Goal: Transaction & Acquisition: Purchase product/service

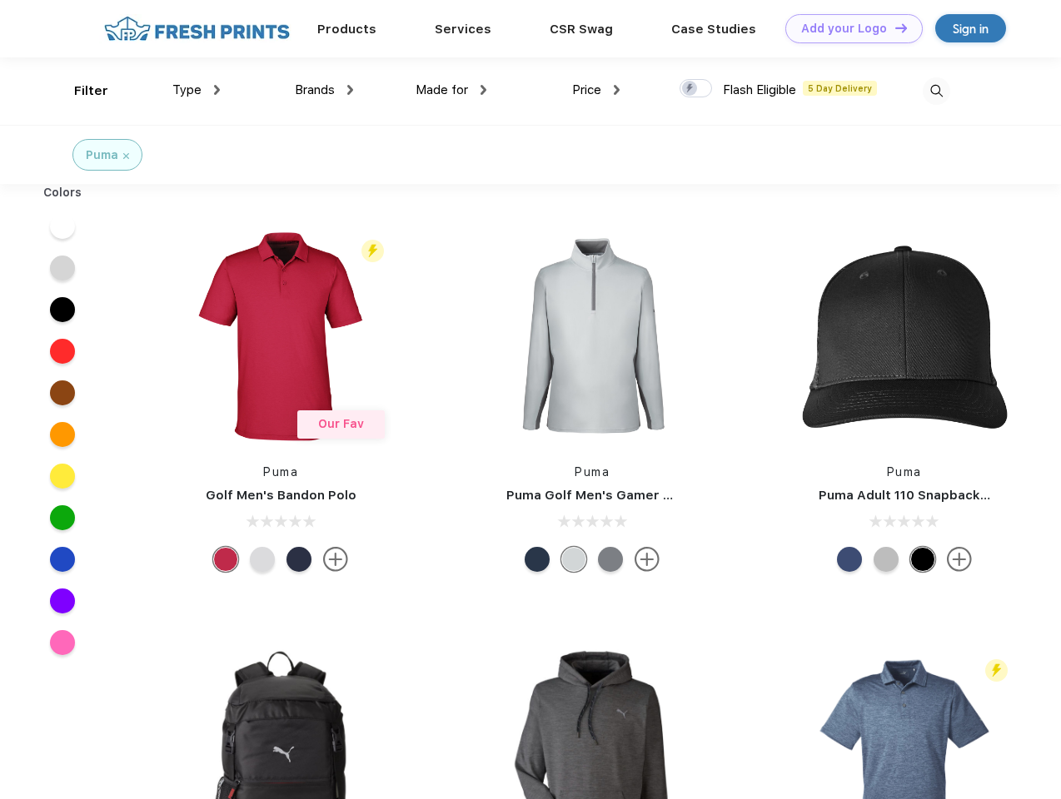
click at [848, 28] on link "Add your Logo Design Tool" at bounding box center [853, 28] width 137 height 29
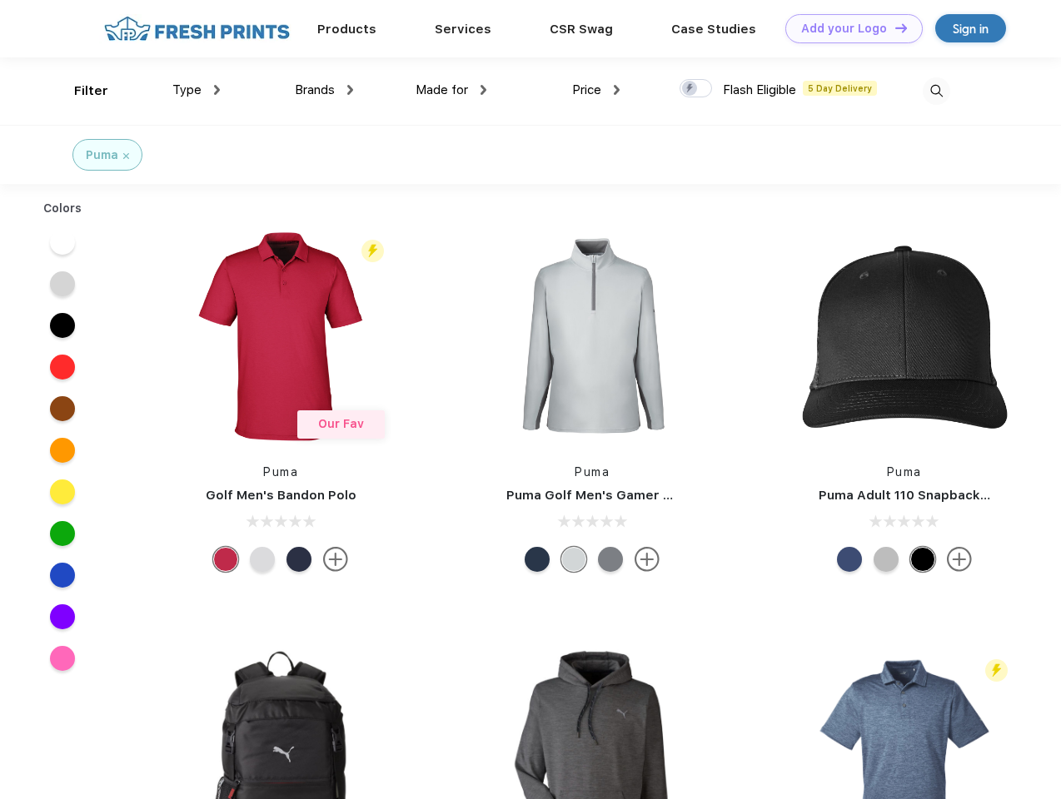
click at [0, 0] on div "Design Tool" at bounding box center [0, 0] width 0 height 0
click at [893, 27] on link "Add your Logo Design Tool" at bounding box center [853, 28] width 137 height 29
click at [80, 91] on div "Filter" at bounding box center [91, 91] width 34 height 19
click at [197, 90] on span "Type" at bounding box center [186, 89] width 29 height 15
click at [324, 90] on span "Brands" at bounding box center [315, 89] width 40 height 15
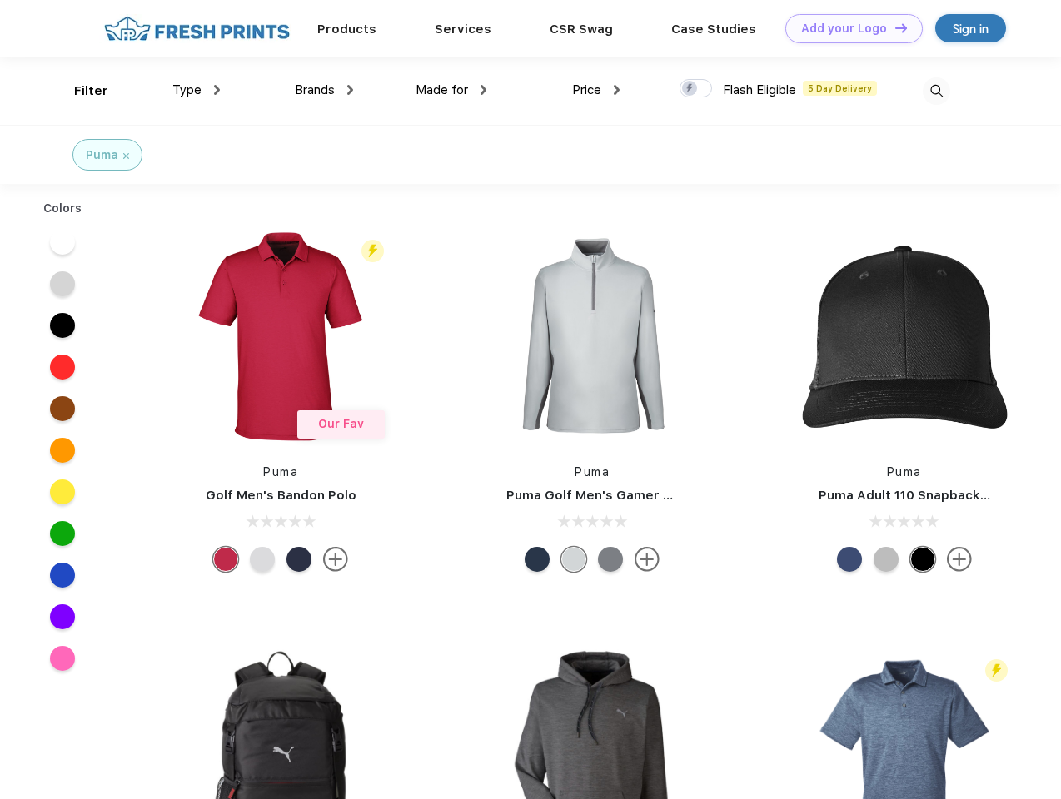
click at [451, 90] on span "Made for" at bounding box center [442, 89] width 52 height 15
click at [596, 90] on span "Price" at bounding box center [586, 89] width 29 height 15
click at [696, 89] on div at bounding box center [695, 88] width 32 height 18
click at [690, 89] on input "checkbox" at bounding box center [684, 83] width 11 height 11
click at [936, 91] on img at bounding box center [936, 90] width 27 height 27
